Goal: Task Accomplishment & Management: Manage account settings

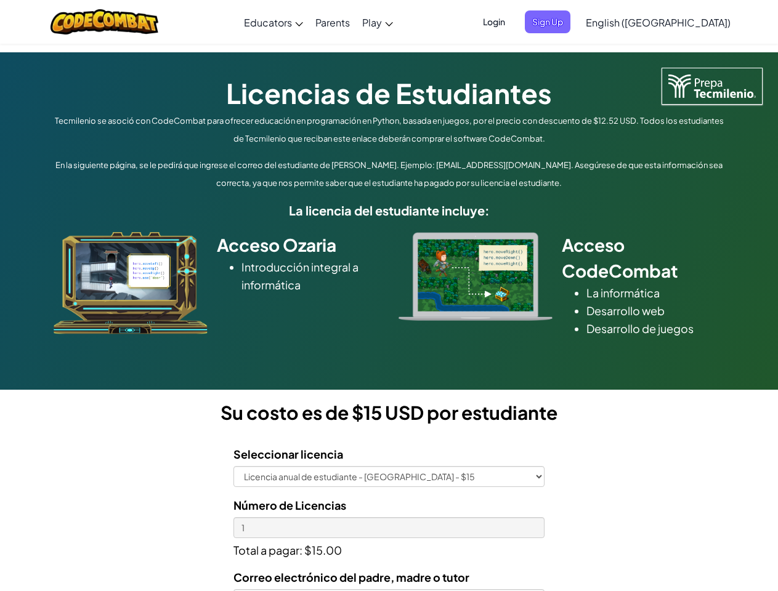
click at [389, 296] on div at bounding box center [475, 276] width 172 height 89
click at [512, 22] on span "Login" at bounding box center [494, 21] width 37 height 23
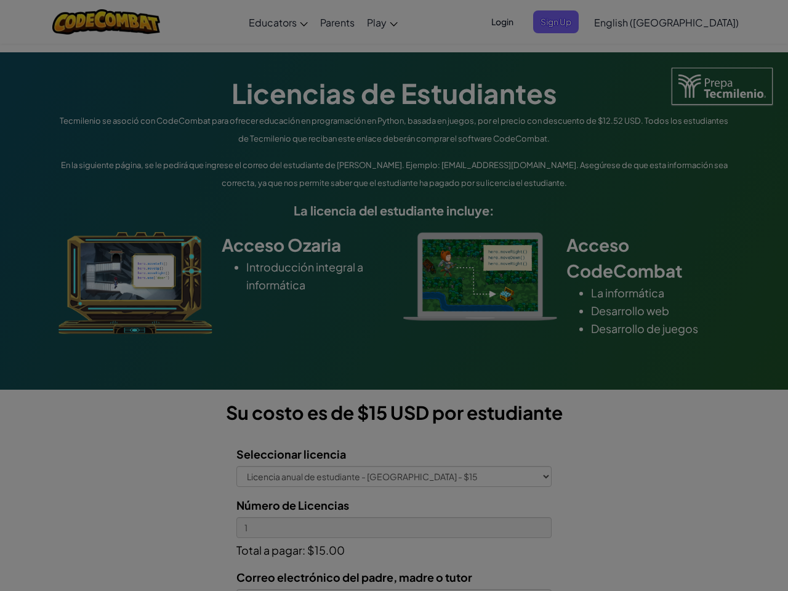
click at [0, 0] on input "Email or Username :" at bounding box center [0, 0] width 0 height 0
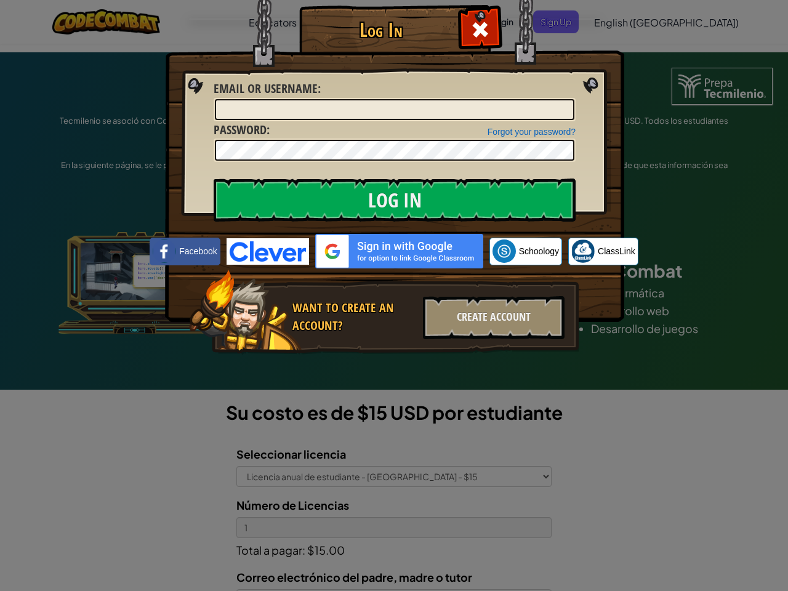
click at [623, 22] on div "Log In Unknown Error Email or Username : Forgot your password? Password : Log I…" at bounding box center [394, 295] width 788 height 591
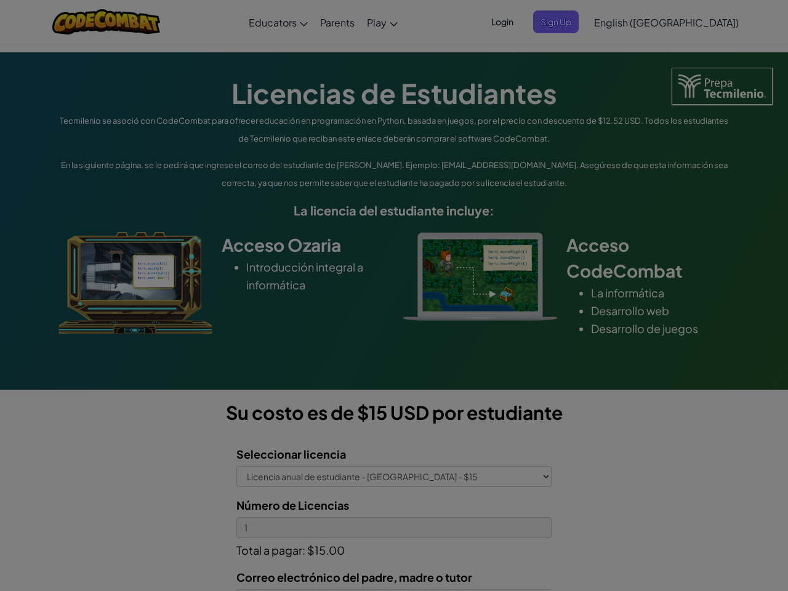
click at [623, 22] on div "Log In Unknown Error Email or Username : Forgot your password? Password : Log I…" at bounding box center [394, 295] width 788 height 591
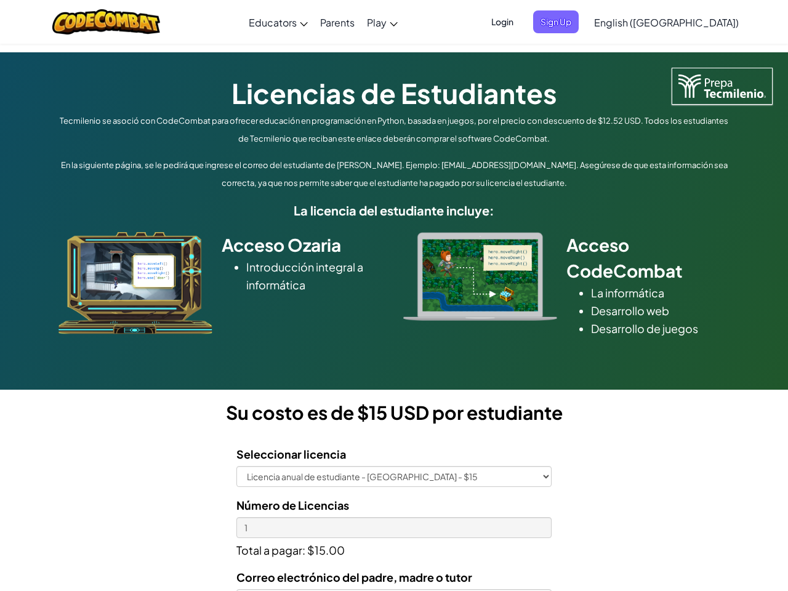
click at [689, 22] on div at bounding box center [394, 295] width 788 height 591
